Goal: Transaction & Acquisition: Purchase product/service

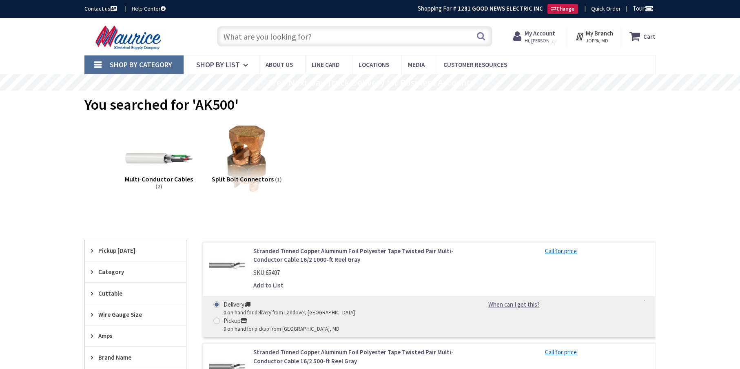
click at [243, 32] on input "text" at bounding box center [354, 36] width 275 height 20
paste input "1-1/4" forstner bit"
type input "1-1/4" forstner bit"
click at [480, 35] on button "Search" at bounding box center [480, 36] width 11 height 18
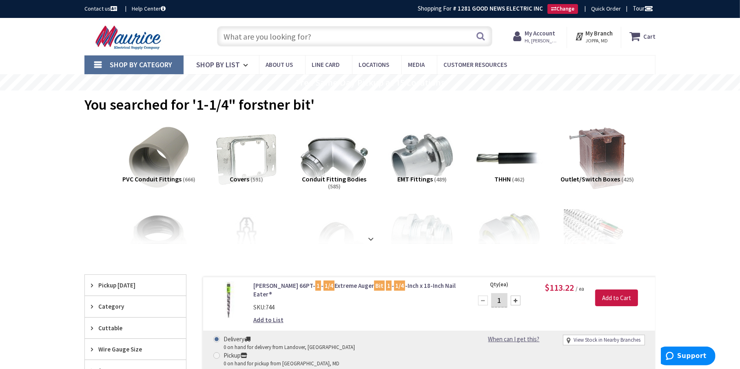
click at [237, 31] on input "text" at bounding box center [354, 36] width 275 height 20
paste input "Panduit PISR1/0-1"
type input "Panduit PISR1/0-1"
click at [482, 36] on button "Search" at bounding box center [480, 36] width 11 height 18
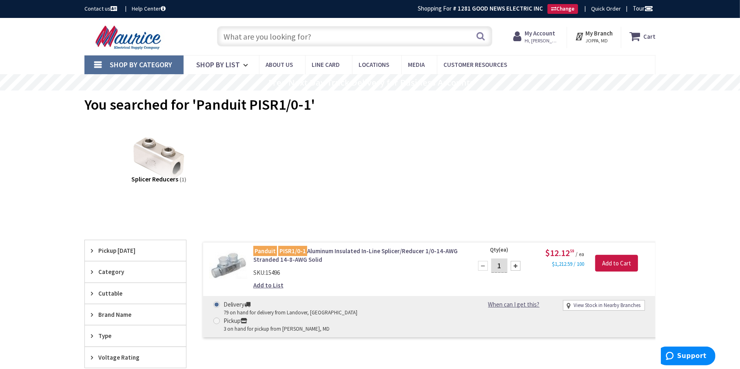
click at [359, 248] on link "Panduit PISR1/0-1 Aluminum Insulated In-Line Splicer/Reducer 1/0-14-AWG Strande…" at bounding box center [357, 256] width 208 height 18
